Goal: Task Accomplishment & Management: Use online tool/utility

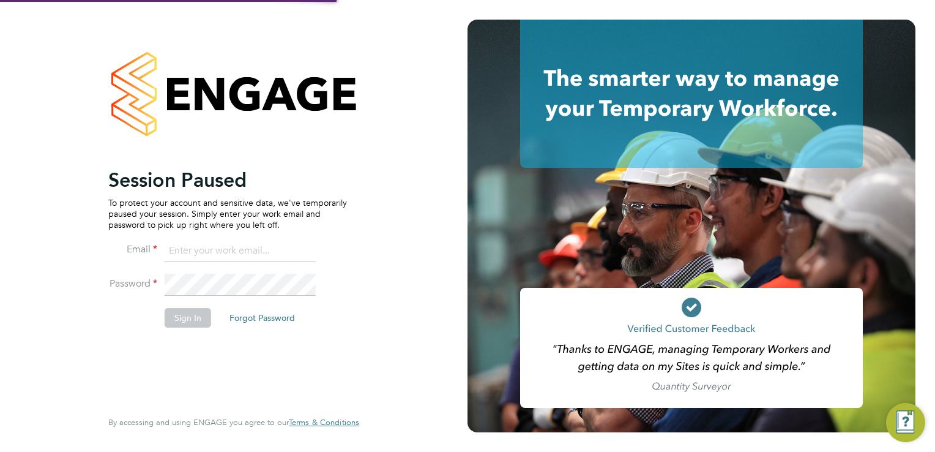
type input "[PERSON_NAME][EMAIL_ADDRESS][PERSON_NAME][DOMAIN_NAME]"
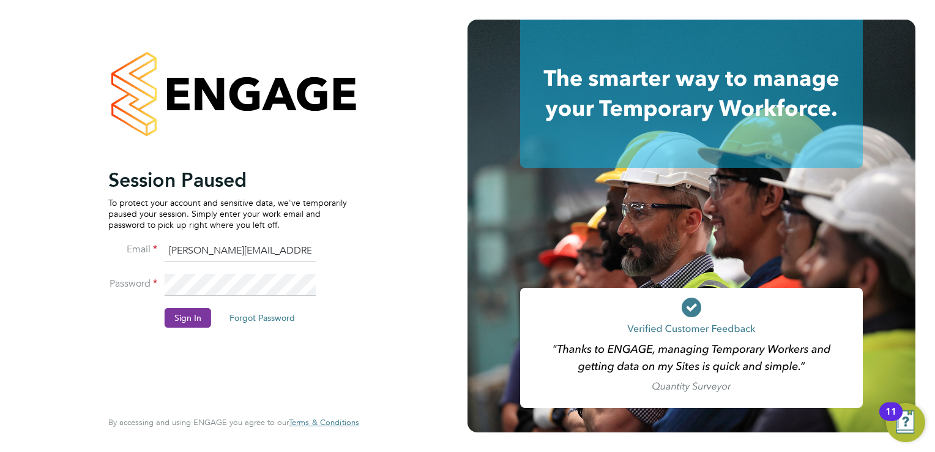
click at [190, 312] on button "Sign In" at bounding box center [188, 318] width 47 height 20
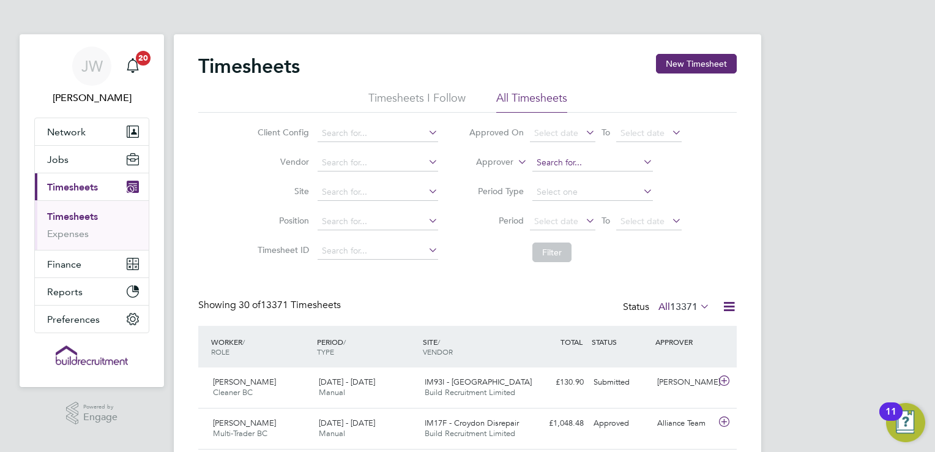
click at [605, 163] on input at bounding box center [592, 162] width 121 height 17
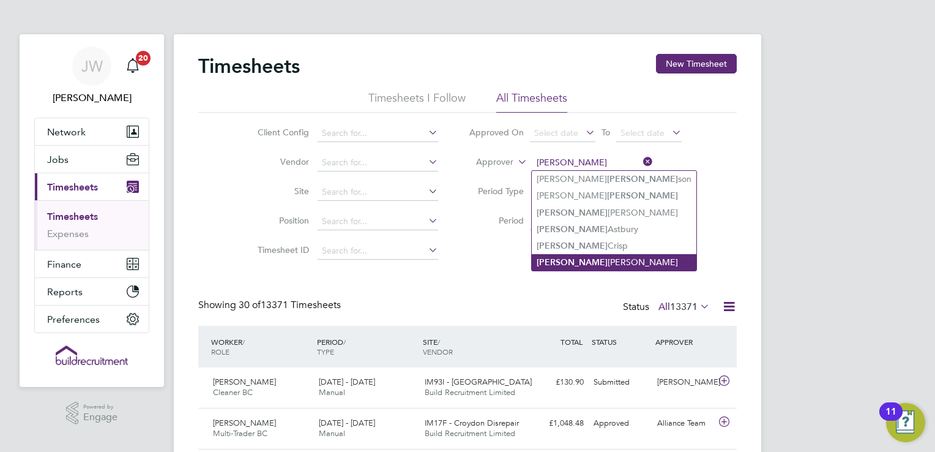
click at [595, 263] on li "Richard Patterson" at bounding box center [614, 262] width 165 height 17
type input "Richard Patterson"
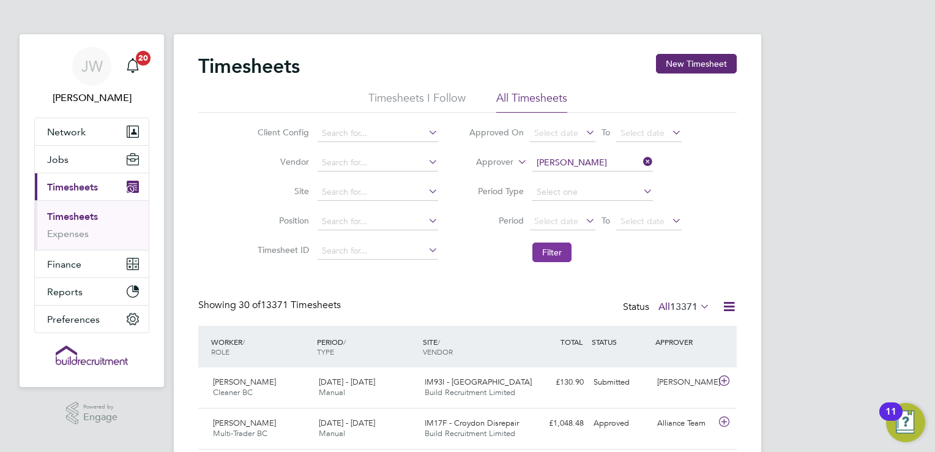
click at [559, 245] on button "Filter" at bounding box center [551, 252] width 39 height 20
